Goal: Task Accomplishment & Management: Use online tool/utility

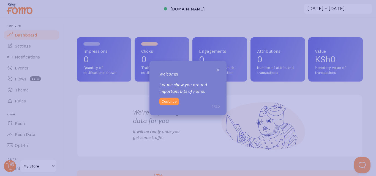
click at [218, 70] on span "×" at bounding box center [218, 69] width 4 height 8
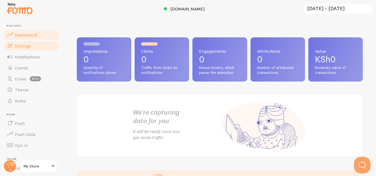
click at [37, 48] on link "Settings" at bounding box center [31, 45] width 57 height 11
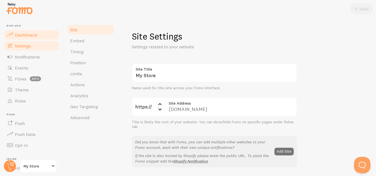
click at [20, 35] on span "Dashboard" at bounding box center [26, 35] width 22 height 6
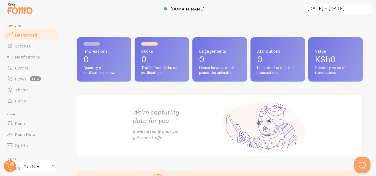
click at [215, 64] on div "Engagements 0 Mouse hovers, which pause the animation" at bounding box center [219, 59] width 54 height 44
click at [210, 51] on span "Engagements" at bounding box center [219, 51] width 41 height 4
click at [205, 59] on p "0" at bounding box center [219, 59] width 41 height 9
click at [142, 59] on p "0" at bounding box center [161, 59] width 41 height 9
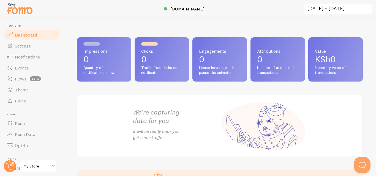
click at [104, 51] on span "Impressions" at bounding box center [103, 51] width 41 height 4
click at [35, 56] on span "Notifications" at bounding box center [27, 57] width 25 height 6
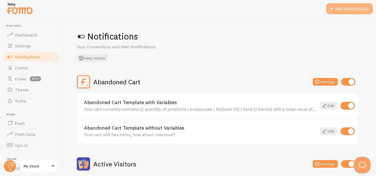
click at [354, 9] on button "Add Notifications" at bounding box center [349, 8] width 46 height 11
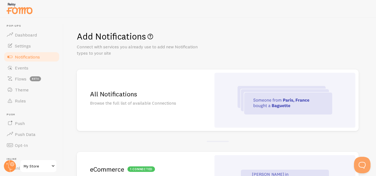
click at [148, 103] on p "Browse the full list of available Connections" at bounding box center [144, 103] width 108 height 6
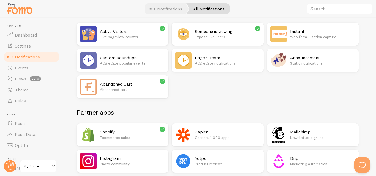
scroll to position [110, 0]
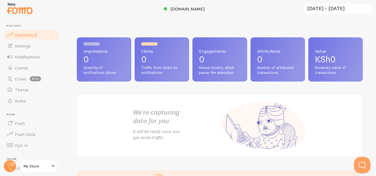
click at [35, 165] on span "My Store" at bounding box center [37, 166] width 26 height 7
click at [28, 56] on span "Notifications" at bounding box center [27, 57] width 25 height 6
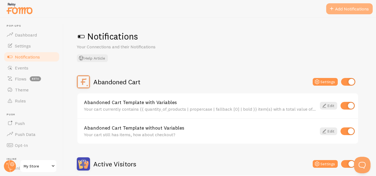
click at [352, 7] on button "Add Notifications" at bounding box center [349, 8] width 46 height 11
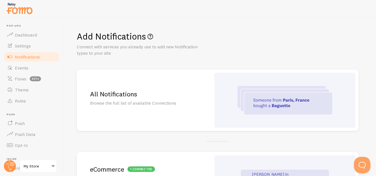
click at [121, 93] on h2 "All Notifications" at bounding box center [144, 94] width 108 height 9
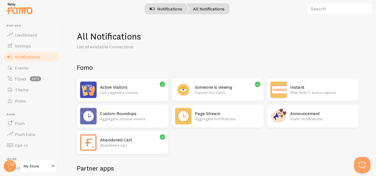
click at [172, 9] on link "Notifications" at bounding box center [166, 8] width 46 height 11
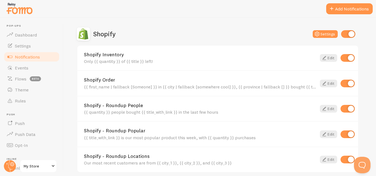
scroll to position [175, 0]
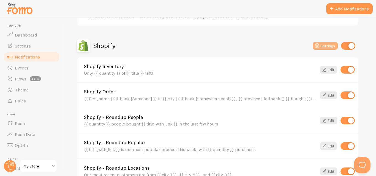
click at [329, 45] on button "Settings" at bounding box center [325, 46] width 25 height 8
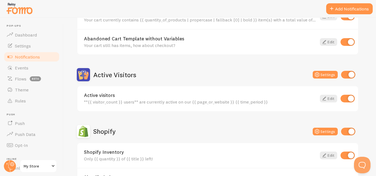
scroll to position [110, 0]
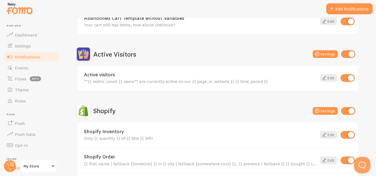
drag, startPoint x: 289, startPoint y: 142, endPoint x: 284, endPoint y: 133, distance: 10.6
click at [284, 133] on div "Shopify Inventory Only {{ quantity }} of {{ title }} left! Edit" at bounding box center [217, 135] width 281 height 25
click at [323, 110] on button "Settings" at bounding box center [325, 111] width 25 height 8
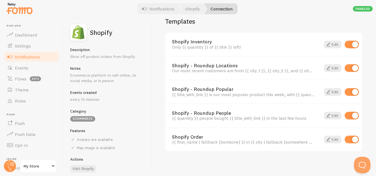
scroll to position [403, 0]
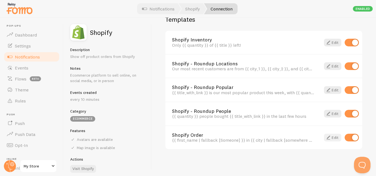
click at [330, 138] on link "Edit" at bounding box center [332, 138] width 17 height 8
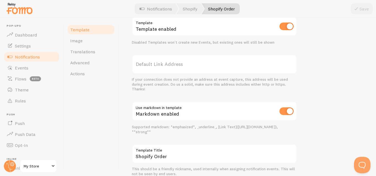
scroll to position [246, 0]
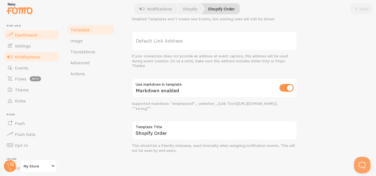
click at [27, 37] on span "Dashboard" at bounding box center [26, 35] width 22 height 6
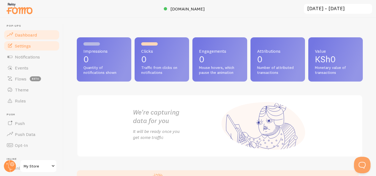
click at [32, 46] on link "Settings" at bounding box center [31, 45] width 57 height 11
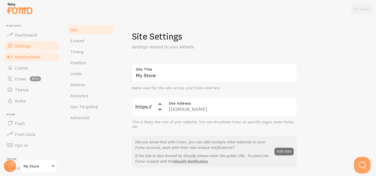
click at [37, 58] on span "Notifications" at bounding box center [27, 57] width 25 height 6
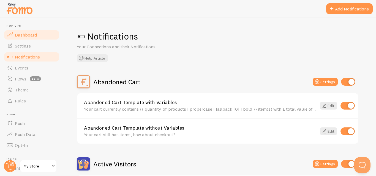
click at [31, 37] on span "Dashboard" at bounding box center [26, 35] width 22 height 6
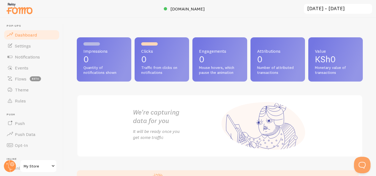
click at [83, 119] on div "We're capturing data for you It will be ready once you get some traffic" at bounding box center [220, 126] width 286 height 62
click at [31, 56] on span "Notifications" at bounding box center [27, 57] width 25 height 6
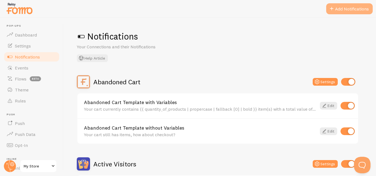
click at [336, 8] on button "Add Notifications" at bounding box center [349, 8] width 46 height 11
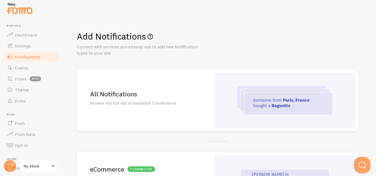
click at [122, 94] on h2 "All Notifications" at bounding box center [144, 94] width 108 height 9
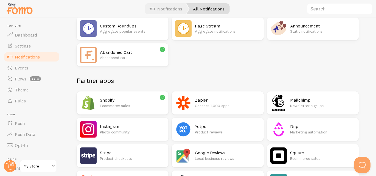
scroll to position [110, 0]
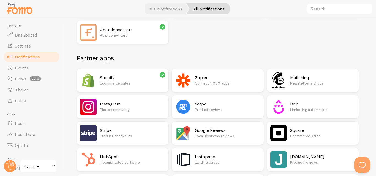
click at [115, 78] on h2 "Shopify" at bounding box center [132, 78] width 65 height 6
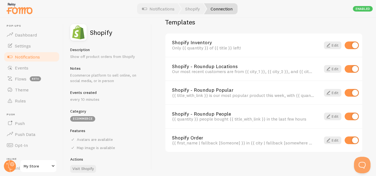
scroll to position [403, 0]
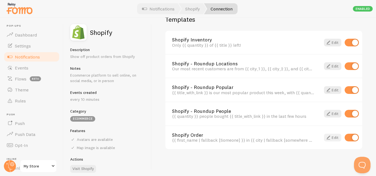
click at [330, 138] on link "Edit" at bounding box center [332, 138] width 17 height 8
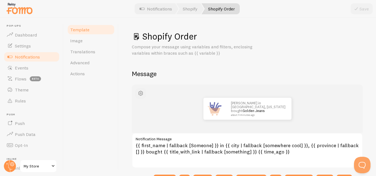
click at [140, 94] on span "button" at bounding box center [140, 93] width 7 height 7
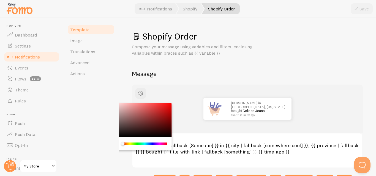
click at [174, 91] on div "[PERSON_NAME] in [GEOGRAPHIC_DATA], [US_STATE] bought Golden Jeans about 4 minu…" at bounding box center [247, 109] width 231 height 48
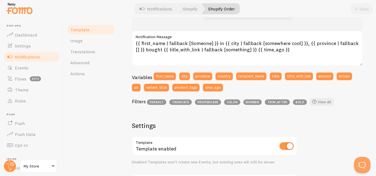
scroll to position [81, 0]
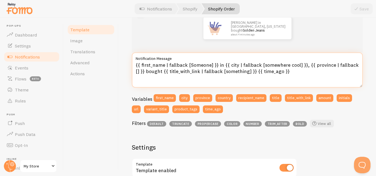
click at [288, 70] on textarea "{{ first_name | fallback [Someone] }} in {{ city | fallback [somewhere cool] }}…" at bounding box center [247, 70] width 231 height 35
click at [160, 64] on textarea "{{ first_name | fallback [Someone] }} in {{ city | fallback [somewhere cool] }}…" at bounding box center [247, 70] width 231 height 35
drag, startPoint x: 236, startPoint y: 65, endPoint x: 227, endPoint y: 67, distance: 8.5
click at [227, 67] on textarea "{{ first_name | fallback [Someone] }} in {{ city | fallback [somewhere cool] }}…" at bounding box center [247, 70] width 231 height 35
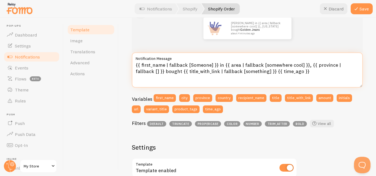
type textarea "{{ first_name | fallback [Someone] }} in {{ area | fallback [somewhere cool] }}…"
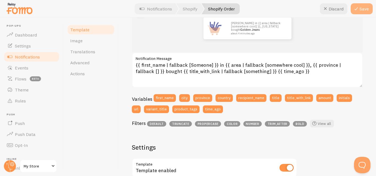
click at [359, 7] on icon at bounding box center [356, 9] width 7 height 7
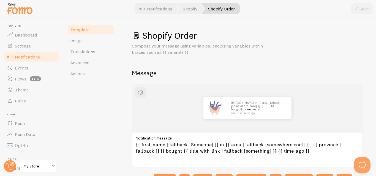
scroll to position [0, 0]
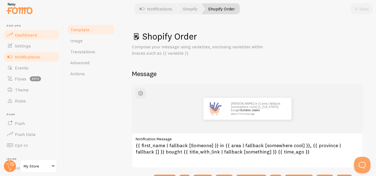
click at [31, 32] on span "Dashboard" at bounding box center [26, 35] width 22 height 6
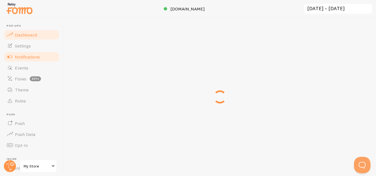
click at [35, 56] on span "Notifications" at bounding box center [27, 57] width 25 height 6
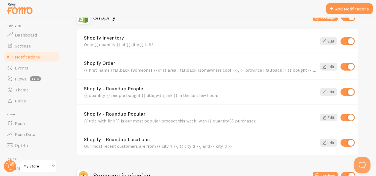
scroll to position [202, 0]
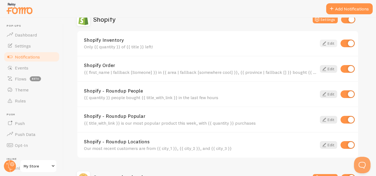
click at [327, 42] on link "Edit" at bounding box center [328, 44] width 17 height 8
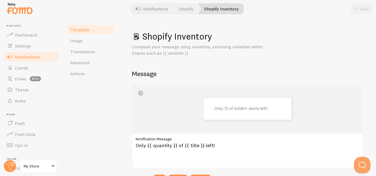
click at [142, 92] on span "button" at bounding box center [140, 93] width 7 height 7
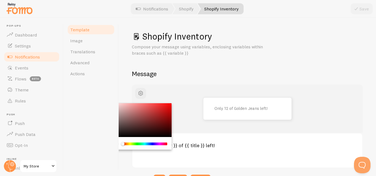
click at [158, 117] on div "Chrome color picker" at bounding box center [141, 120] width 62 height 34
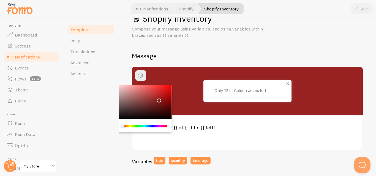
scroll to position [18, 0]
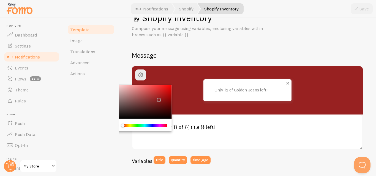
click at [248, 89] on p "Only 12 of Golden Jeans left!" at bounding box center [241, 90] width 55 height 5
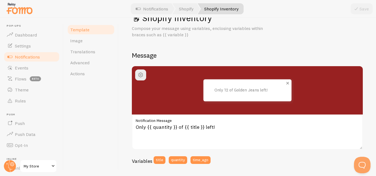
click at [222, 90] on p "Only 12 of Golden Jeans left!" at bounding box center [241, 90] width 55 height 5
drag, startPoint x: 272, startPoint y: 88, endPoint x: 202, endPoint y: 93, distance: 70.1
click at [203, 93] on div "Only 12 of Golden Jeans left!" at bounding box center [247, 91] width 88 height 22
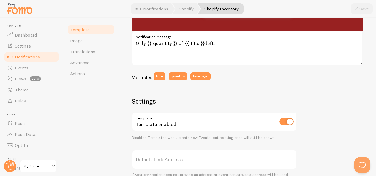
scroll to position [47, 0]
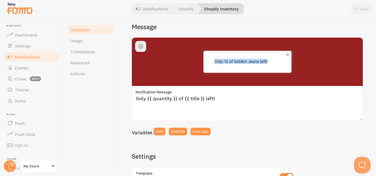
click at [234, 61] on p "Only 12 of Golden Jeans left!" at bounding box center [241, 61] width 55 height 5
drag, startPoint x: 213, startPoint y: 60, endPoint x: 307, endPoint y: 64, distance: 93.7
click at [307, 64] on div "Only 12 of Golden Jeans left!" at bounding box center [247, 62] width 204 height 22
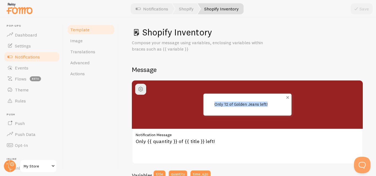
scroll to position [0, 0]
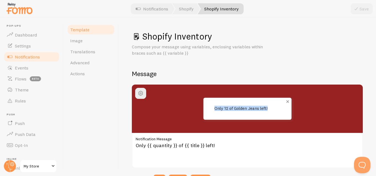
click at [246, 108] on p "Only 12 of Golden Jeans left!" at bounding box center [241, 108] width 55 height 5
click at [286, 99] on span at bounding box center [287, 101] width 9 height 9
click at [286, 102] on span at bounding box center [287, 101] width 9 height 9
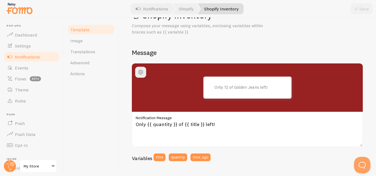
scroll to position [37, 0]
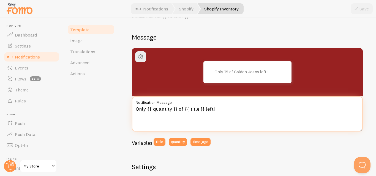
drag, startPoint x: 152, startPoint y: 109, endPoint x: 172, endPoint y: 111, distance: 19.9
click at [172, 111] on textarea "Only {{ quantity }} of {{ title }} left!" at bounding box center [247, 114] width 231 height 35
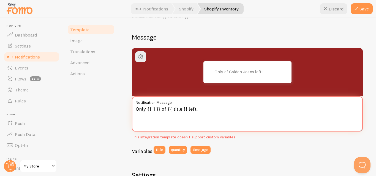
click at [183, 107] on textarea "Only {{ 1 }} of {{ title }} left!" at bounding box center [247, 114] width 231 height 35
drag, startPoint x: 180, startPoint y: 108, endPoint x: 167, endPoint y: 111, distance: 13.7
click at [167, 111] on textarea "Only {{ 1 }} of {{ title }} left!" at bounding box center [247, 114] width 231 height 35
click at [156, 108] on textarea "Only {{ 1 }} of {{ title }} left!" at bounding box center [247, 114] width 231 height 35
click at [154, 108] on textarea "Only {{ 1 }} of {{ title }} left!" at bounding box center [247, 114] width 231 height 35
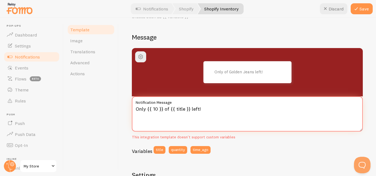
drag, startPoint x: 183, startPoint y: 109, endPoint x: 175, endPoint y: 112, distance: 8.9
click at [175, 112] on textarea "Only {{ 10 }} of {{ title }} left!" at bounding box center [247, 114] width 231 height 35
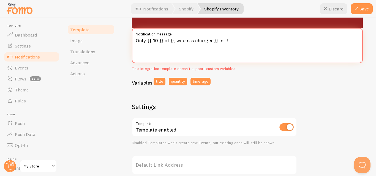
scroll to position [110, 0]
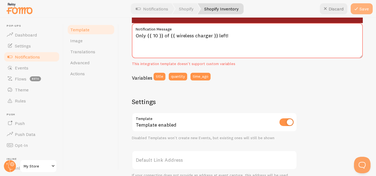
click at [367, 10] on button "Save" at bounding box center [362, 8] width 22 height 11
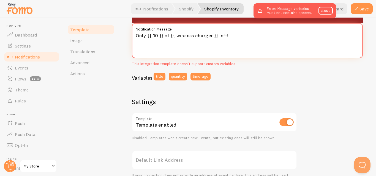
click at [194, 35] on textarea "Only {{ 10 }} of {{ wireless charger }} left!" at bounding box center [247, 40] width 231 height 35
type textarea "Only {{ 10 }} of {{ wirelesscharger }} left!"
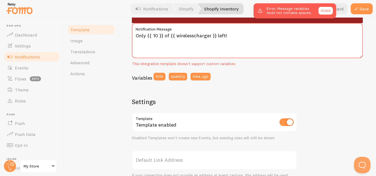
click at [324, 9] on link "close" at bounding box center [325, 11] width 14 height 8
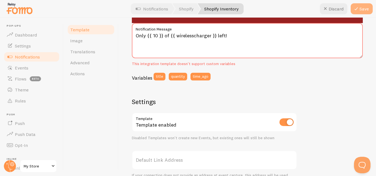
click at [354, 7] on icon at bounding box center [356, 9] width 7 height 7
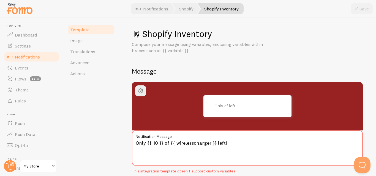
scroll to position [0, 0]
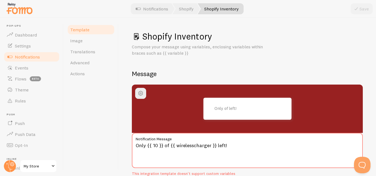
click at [34, 58] on span "Notifications" at bounding box center [27, 57] width 25 height 6
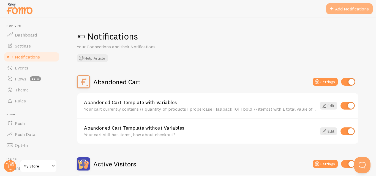
click at [338, 8] on button "Add Notifications" at bounding box center [349, 8] width 46 height 11
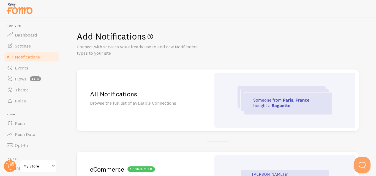
click at [121, 96] on h2 "All Notifications" at bounding box center [144, 94] width 108 height 9
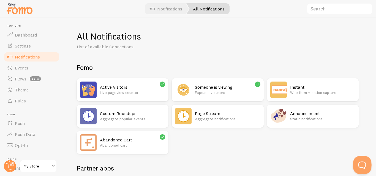
click at [363, 163] on button "Open Beacon popover" at bounding box center [361, 164] width 17 height 17
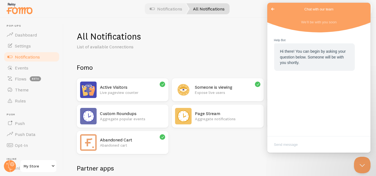
click at [239, 48] on div "All Notifications List of available Connections" at bounding box center [220, 40] width 286 height 19
click at [273, 7] on span "Go back" at bounding box center [272, 9] width 7 height 7
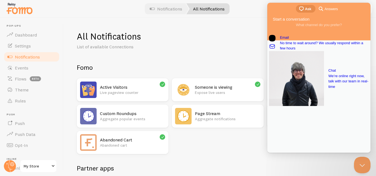
click at [260, 14] on div at bounding box center [188, 9] width 376 height 18
click at [252, 18] on div "All Notifications List of available Connections Fomo Active Visitors Live pagev…" at bounding box center [220, 97] width 312 height 159
click at [212, 8] on div "All Notifications" at bounding box center [207, 8] width 43 height 11
click at [168, 8] on link "Notifications" at bounding box center [166, 8] width 46 height 11
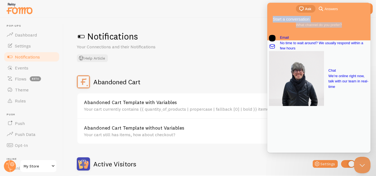
drag, startPoint x: 362, startPoint y: 4, endPoint x: 359, endPoint y: 29, distance: 25.2
click at [359, 29] on div "chat-square Ask search-medium Answers Start a conversation What channel do you …" at bounding box center [318, 78] width 103 height 150
click at [222, 39] on h1 "Notifications" at bounding box center [220, 36] width 286 height 11
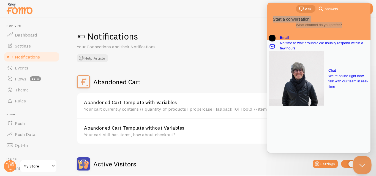
click at [361, 163] on button "Close Beacon popover" at bounding box center [361, 164] width 17 height 17
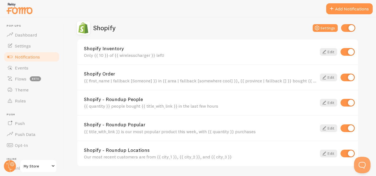
scroll to position [175, 0]
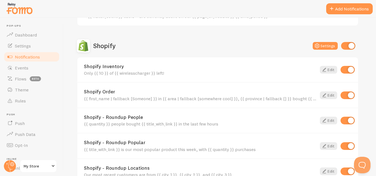
click at [111, 69] on link "Shopify Inventory" at bounding box center [200, 66] width 232 height 5
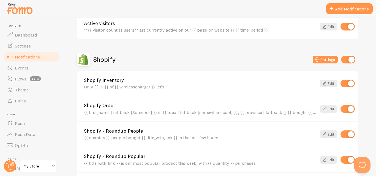
scroll to position [165, 0]
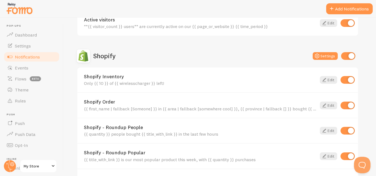
click at [123, 110] on div "{{ first_name | fallback [Someone] }} in {{ area | fallback [somewhere cool] }}…" at bounding box center [200, 108] width 232 height 5
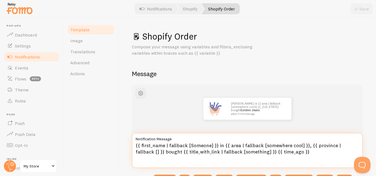
click at [198, 152] on textarea "{{ first_name | fallback [Someone] }} in {{ area | fallback [somewhere cool] }}…" at bounding box center [247, 150] width 231 height 35
drag, startPoint x: 168, startPoint y: 151, endPoint x: 197, endPoint y: 152, distance: 29.7
click at [197, 152] on textarea "{{ first_name | fallback [Someone] }} in {{ area | fallback [somewhere cool] }}…" at bounding box center [247, 150] width 231 height 35
click at [193, 153] on textarea "{{ first_name | fallback [Someone] }} in {{ area | fallback [somewhere cool] }}…" at bounding box center [247, 150] width 231 height 35
drag, startPoint x: 176, startPoint y: 151, endPoint x: 167, endPoint y: 154, distance: 9.1
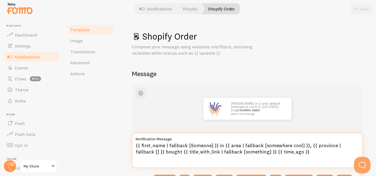
click at [167, 154] on textarea "{{ first_name | fallback [Someone] }} in {{ area | fallback [somewhere cool] }}…" at bounding box center [247, 150] width 231 height 35
click at [173, 150] on textarea "{{ first_name | fallback [Someone] }} in {{ area | fallback [somewhere cool] }}…" at bounding box center [247, 150] width 231 height 35
click at [179, 152] on textarea "{{ first_name | fallback [Someone] }} in {{ area | fallback [somewhere cool] }}…" at bounding box center [247, 150] width 231 height 35
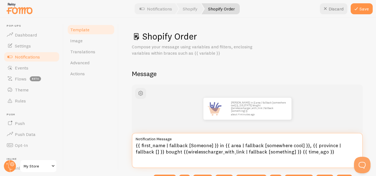
drag, startPoint x: 204, startPoint y: 152, endPoint x: 212, endPoint y: 154, distance: 9.1
click at [212, 154] on textarea "{{ first_name | fallback [Someone] }} in {{ area | fallback [somewhere cool] }}…" at bounding box center [247, 150] width 231 height 35
click at [217, 153] on textarea "{{ first_name | fallback [Someone] }} in {{ area | fallback [somewhere cool] }}…" at bounding box center [247, 150] width 231 height 35
drag, startPoint x: 214, startPoint y: 153, endPoint x: 223, endPoint y: 153, distance: 8.8
click at [223, 153] on textarea "{{ first_name | fallback [Someone] }} in {{ area | fallback [somewhere cool] }}…" at bounding box center [247, 150] width 231 height 35
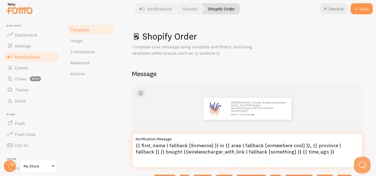
drag, startPoint x: 218, startPoint y: 151, endPoint x: 214, endPoint y: 163, distance: 13.1
click at [214, 163] on textarea "{{ first_name | fallback [Someone] }} in {{ area | fallback [somewhere cool] }}…" at bounding box center [247, 150] width 231 height 35
drag, startPoint x: 214, startPoint y: 153, endPoint x: 223, endPoint y: 154, distance: 8.3
click at [223, 154] on textarea "{{ first_name | fallback [Someone] }} in {{ area | fallback [somewhere cool] }}…" at bounding box center [247, 150] width 231 height 35
paste textarea "[URL][DOMAIN_NAME]"
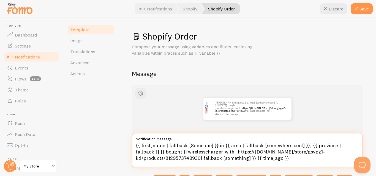
drag, startPoint x: 270, startPoint y: 158, endPoint x: 257, endPoint y: 160, distance: 12.5
click at [257, 160] on textarea "{{ first_name | fallback [Someone] }} in {{ area | fallback [somewhere cool] }}…" at bounding box center [247, 150] width 231 height 35
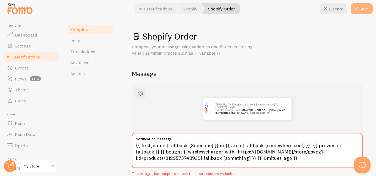
click at [358, 11] on icon at bounding box center [356, 9] width 7 height 7
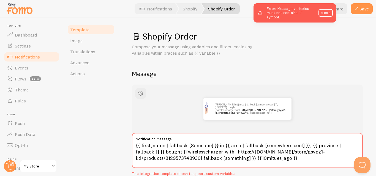
click at [261, 72] on h2 "Message" at bounding box center [247, 74] width 231 height 9
drag, startPoint x: 199, startPoint y: 158, endPoint x: 215, endPoint y: 155, distance: 16.8
click at [215, 155] on textarea "{{ first_name | fallback [Someone] }} in {{ area | fallback [somewhere cool] }}…" at bounding box center [247, 150] width 231 height 35
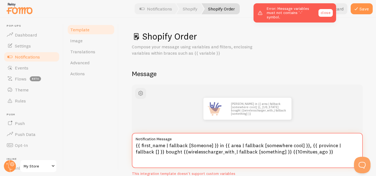
type textarea "{{ first_name | fallback [Someone] }} in {{ area | fallback [somewhere cool] }}…"
click at [330, 13] on link "close" at bounding box center [325, 13] width 14 height 8
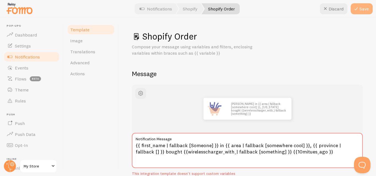
click at [352, 9] on button "Save" at bounding box center [362, 8] width 22 height 11
